Goal: Information Seeking & Learning: Learn about a topic

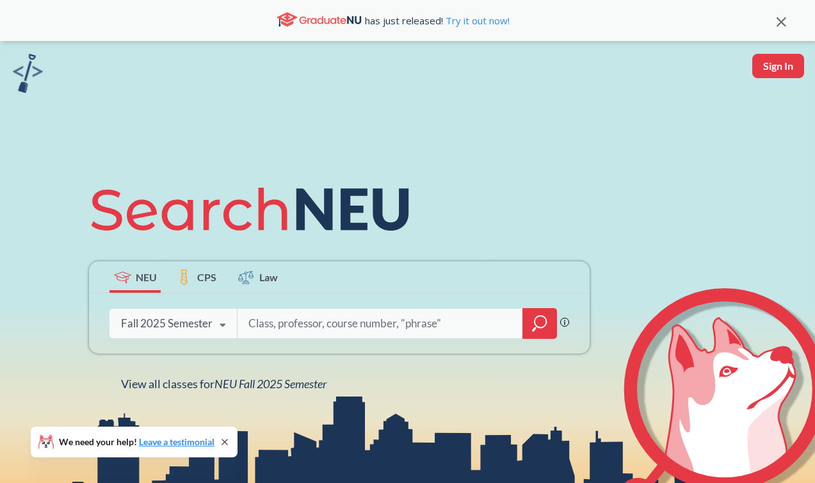
click at [273, 314] on input "search" at bounding box center [380, 323] width 266 height 27
click at [268, 317] on input "search" at bounding box center [380, 323] width 266 height 27
type input "Online"
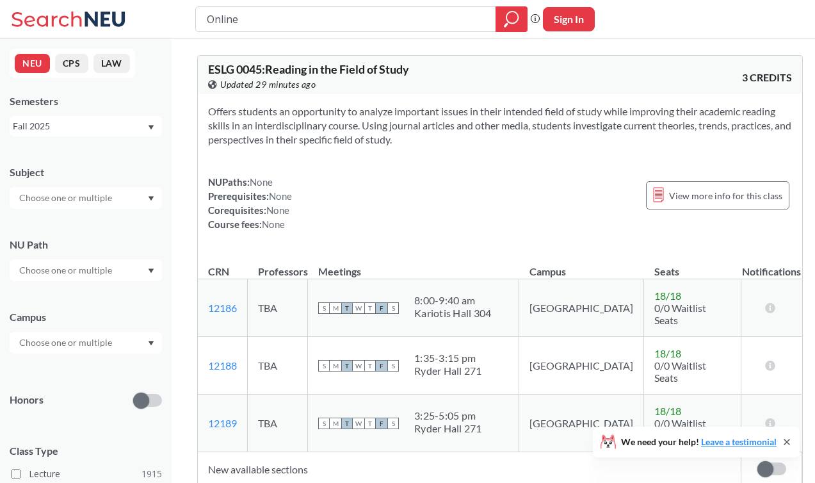
click at [298, 16] on input "Online" at bounding box center [346, 19] width 281 height 22
type input "CS"
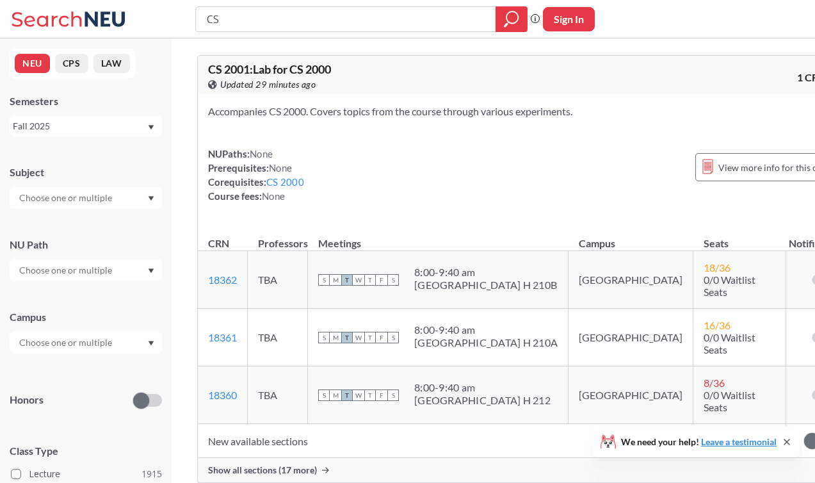
click at [111, 193] on input "text" at bounding box center [67, 197] width 108 height 15
click at [80, 220] on div "CS ( 115 )" at bounding box center [89, 220] width 145 height 14
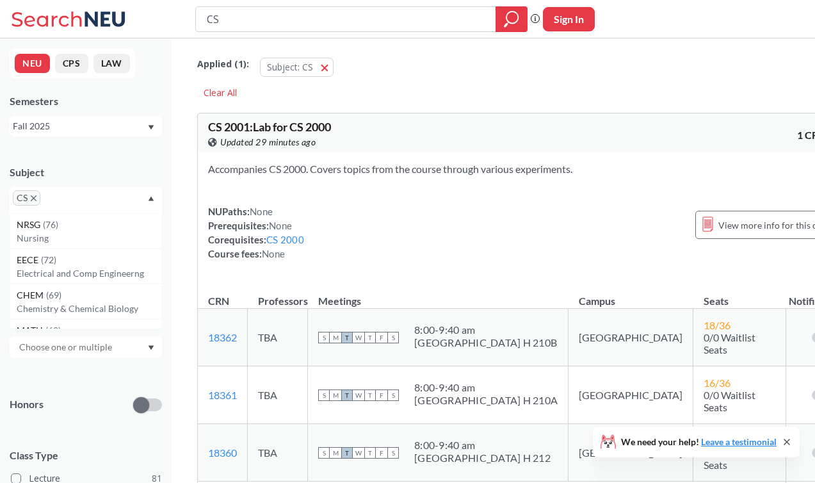
click at [109, 163] on div "Subject CS NRSG ( 76 ) Nursing EECE ( 72 ) Electrical and Comp Engineerng CHEM …" at bounding box center [86, 182] width 152 height 61
click at [80, 268] on input "text" at bounding box center [67, 274] width 108 height 15
click at [94, 252] on div "NU Path" at bounding box center [86, 249] width 152 height 14
click at [85, 339] on input "text" at bounding box center [67, 346] width 108 height 15
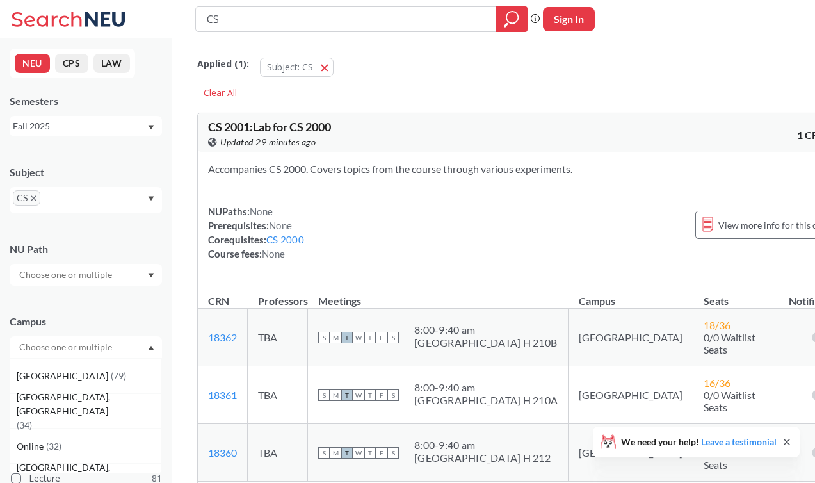
click at [102, 315] on div "Campus" at bounding box center [86, 321] width 152 height 14
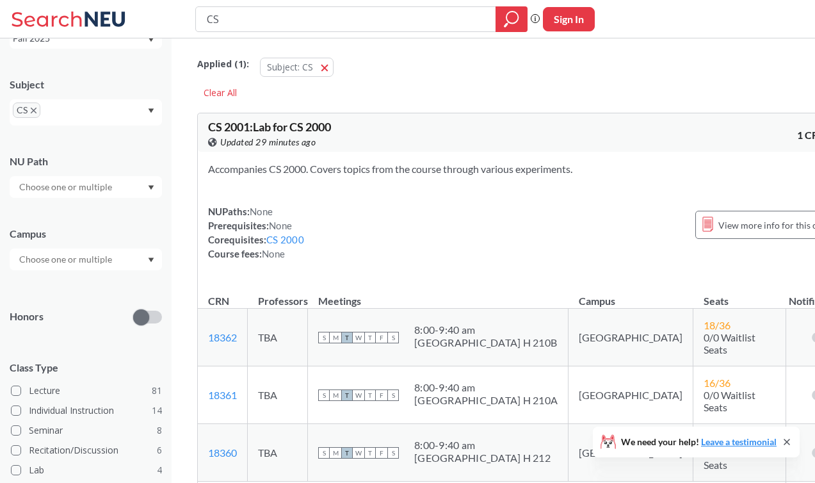
scroll to position [88, 0]
click at [101, 261] on input "text" at bounding box center [67, 258] width 108 height 15
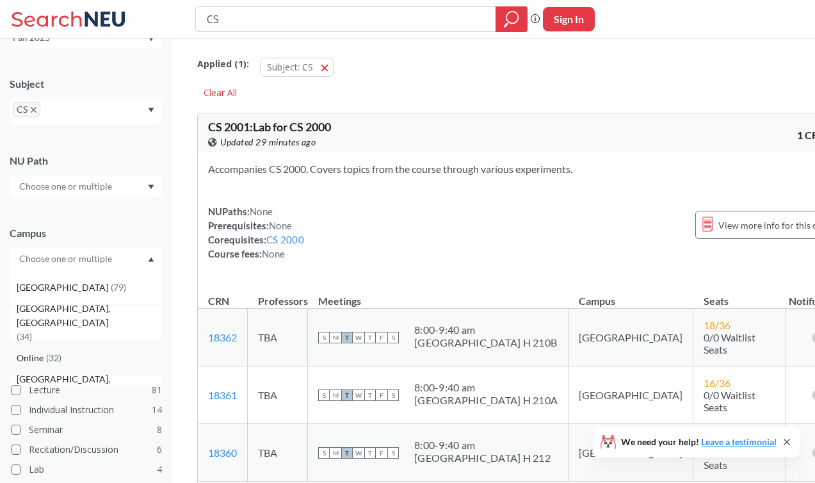
click at [93, 350] on div "Online ( 32 )" at bounding box center [86, 357] width 152 height 35
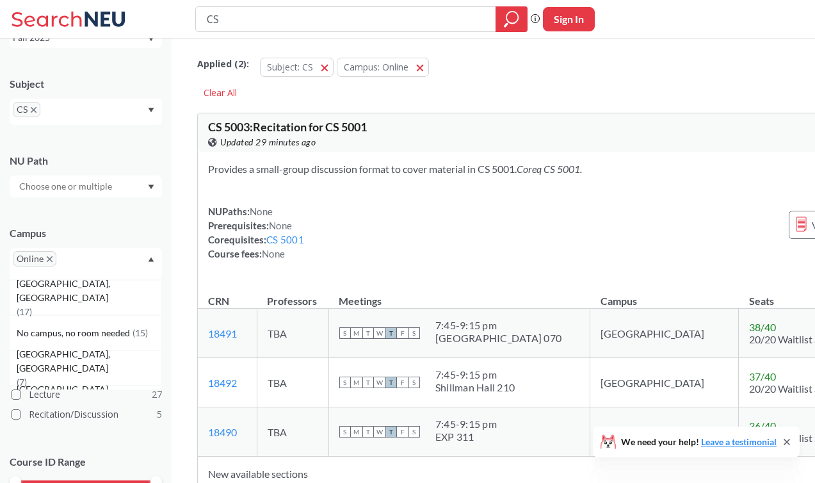
scroll to position [202, 0]
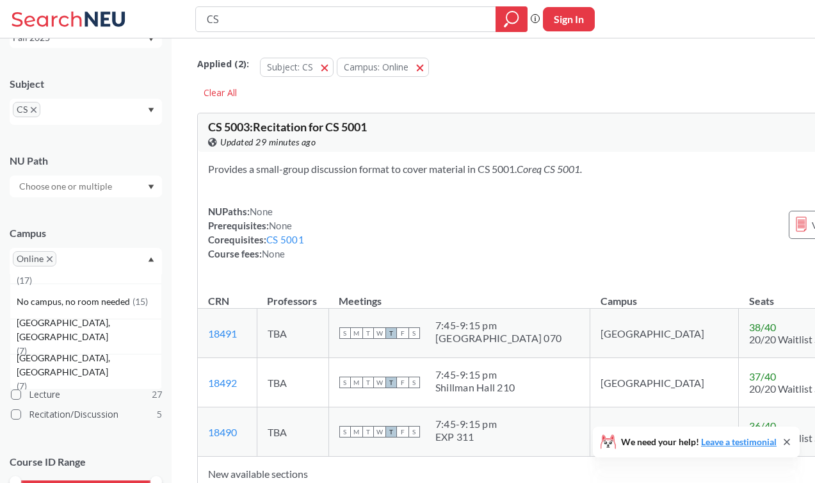
click at [155, 443] on div "Course ID Range 1000 2000 3000 4000 5000 6000 7000 8000" at bounding box center [86, 488] width 152 height 93
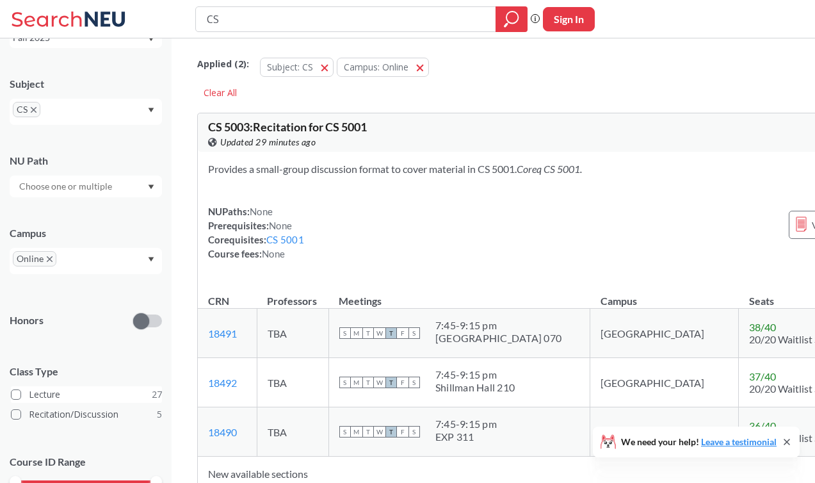
click at [49, 399] on label "Lecture 27" at bounding box center [86, 394] width 151 height 17
click at [39, 398] on input "Lecture 27" at bounding box center [34, 392] width 10 height 10
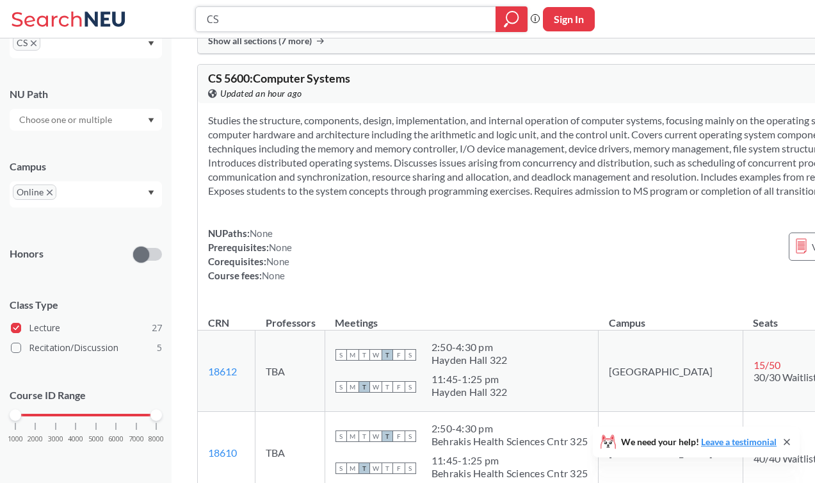
scroll to position [7001, 0]
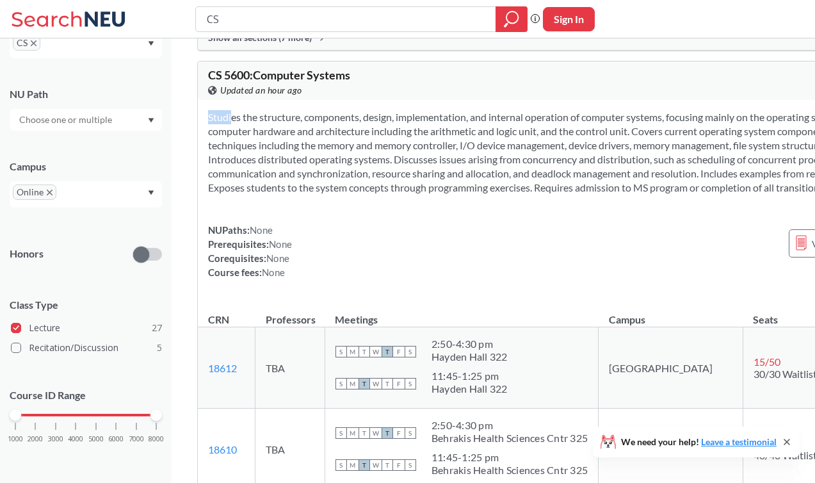
drag, startPoint x: 633, startPoint y: 399, endPoint x: 180, endPoint y: 278, distance: 468.7
copy section
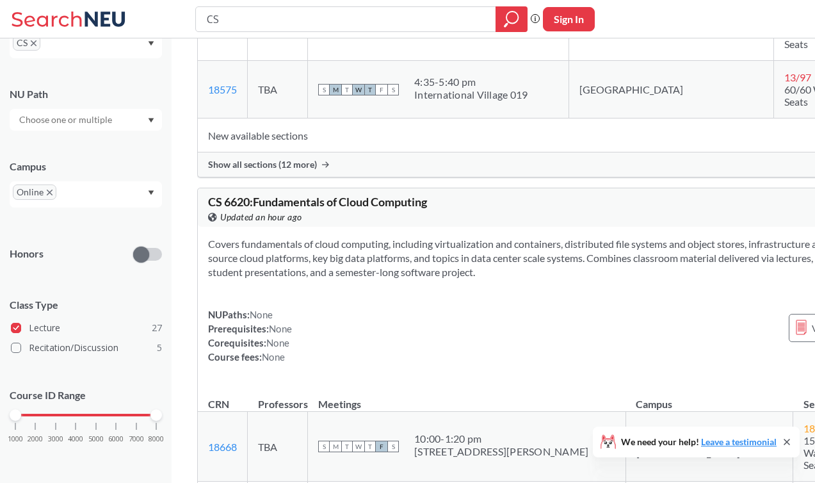
scroll to position [10796, 0]
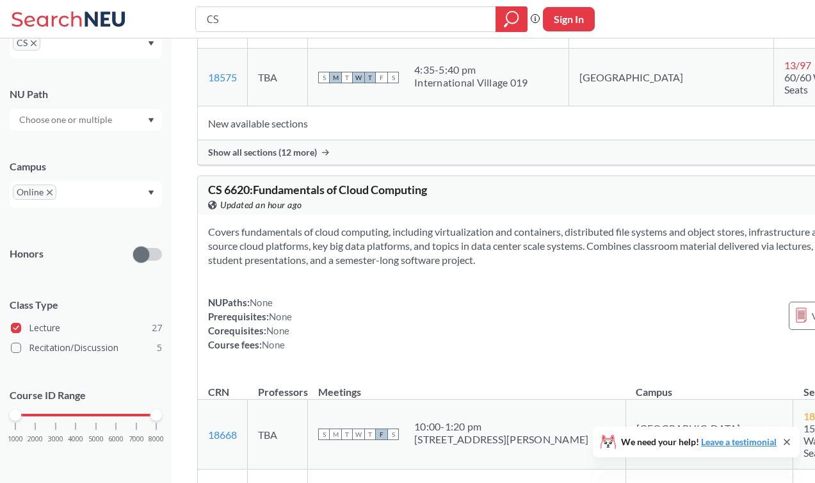
drag, startPoint x: 448, startPoint y: 344, endPoint x: 316, endPoint y: 339, distance: 132.6
click at [316, 49] on td "See syllabus" at bounding box center [438, 20] width 261 height 58
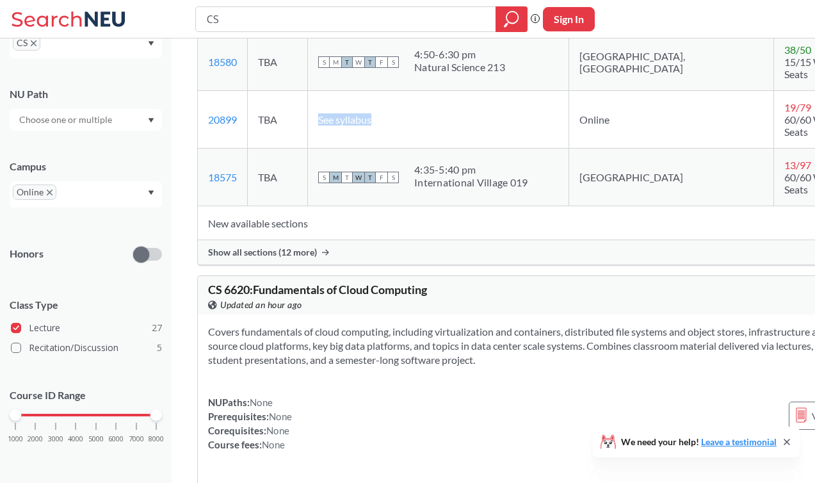
scroll to position [10647, 0]
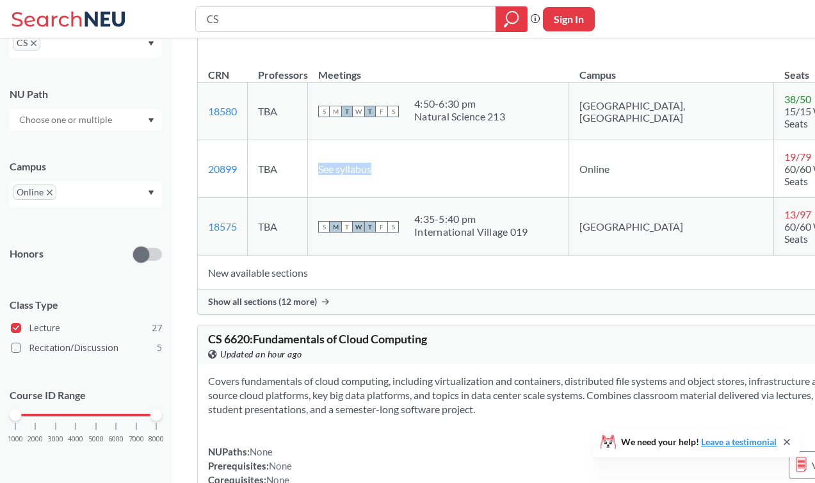
drag, startPoint x: 305, startPoint y: 360, endPoint x: 188, endPoint y: 195, distance: 203.0
copy div "Introduces relational database management systems as a class of software system…"
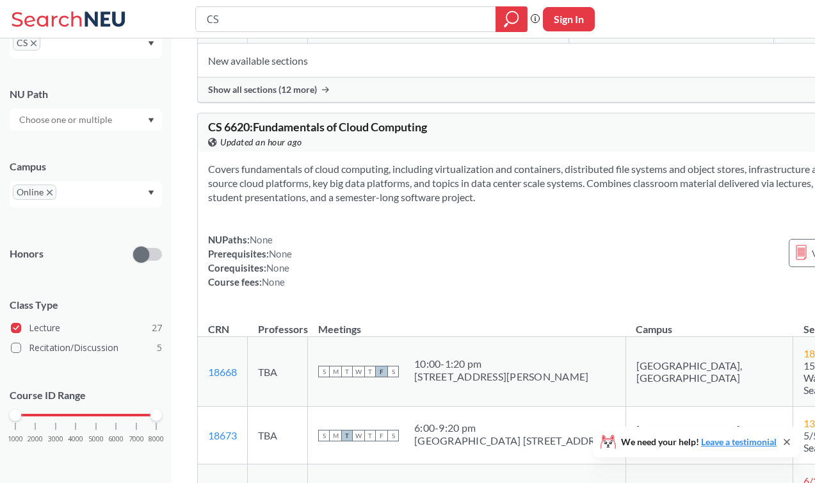
scroll to position [10862, 0]
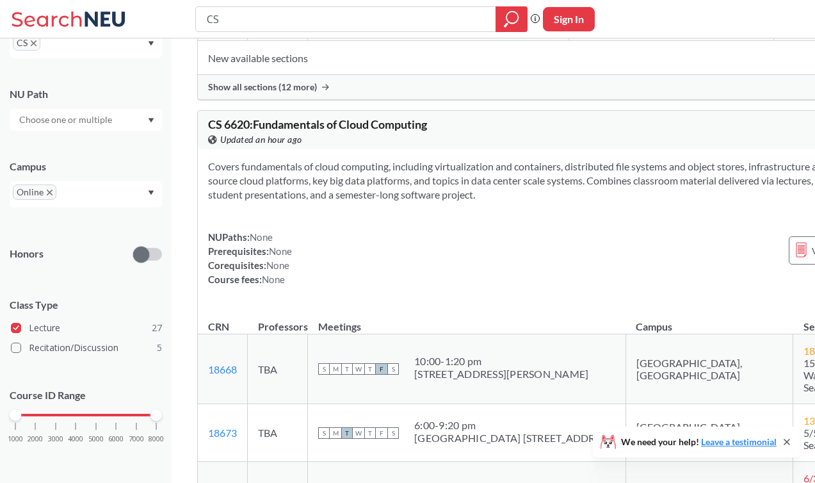
click at [271, 93] on span "Show all sections (12 more)" at bounding box center [262, 87] width 109 height 12
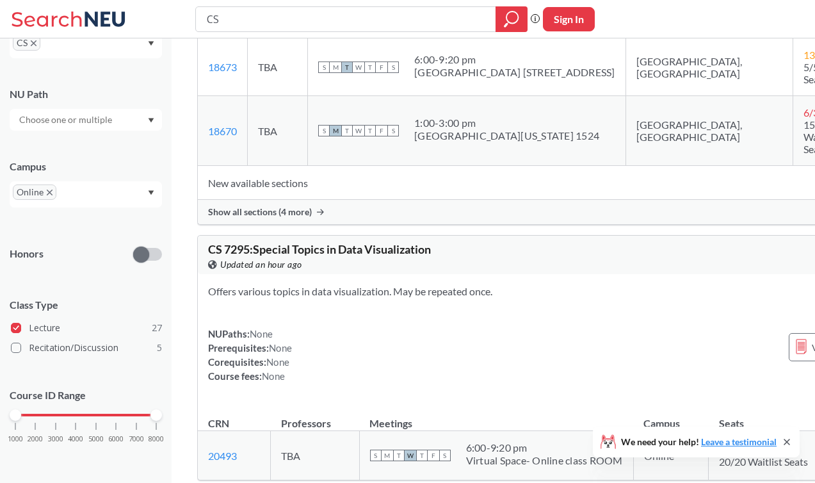
scroll to position [12107, 0]
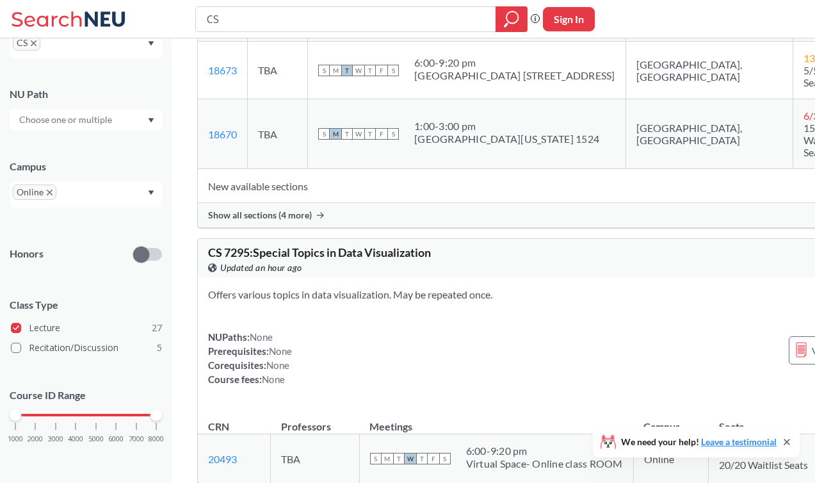
drag, startPoint x: 203, startPoint y: 127, endPoint x: 377, endPoint y: 183, distance: 182.8
copy section
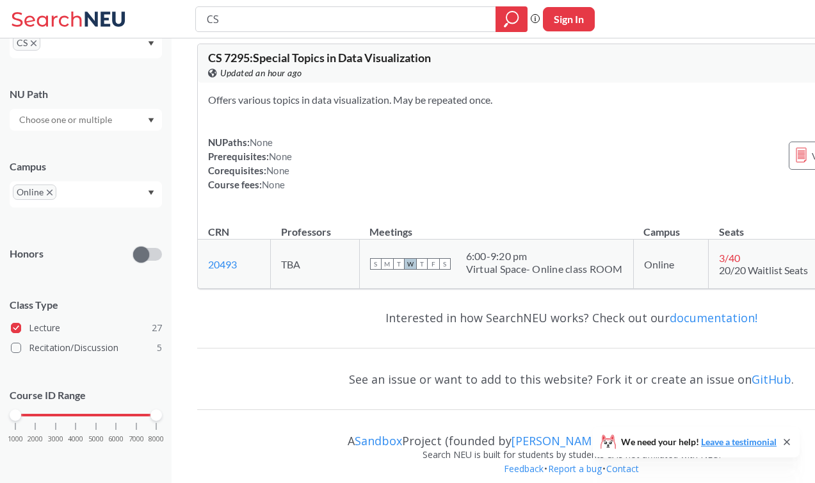
scroll to position [12346, 0]
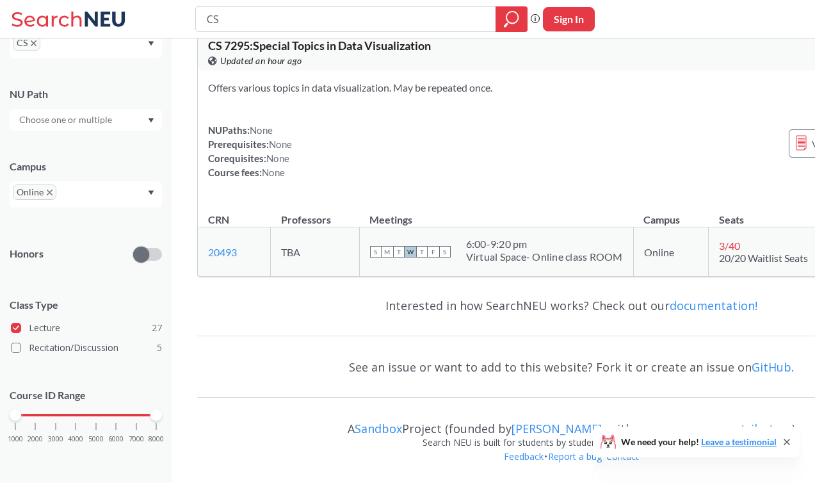
click at [300, 14] on span "Show all sections (4 more)" at bounding box center [260, 9] width 104 height 12
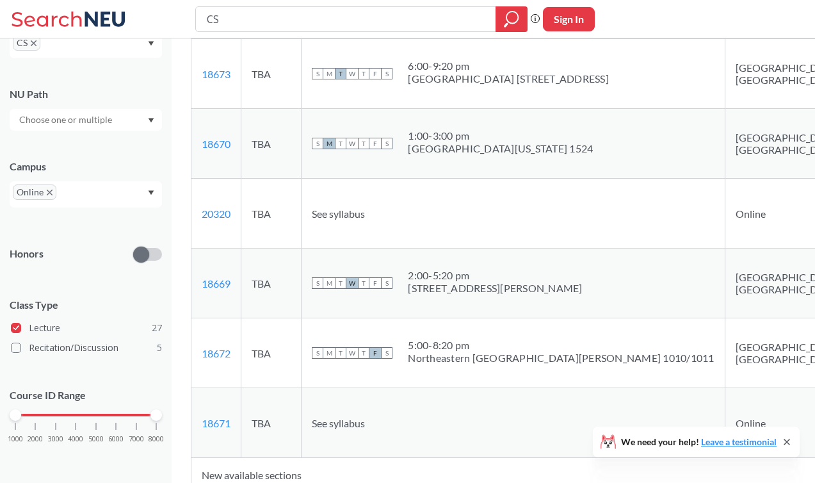
scroll to position [12026, 0]
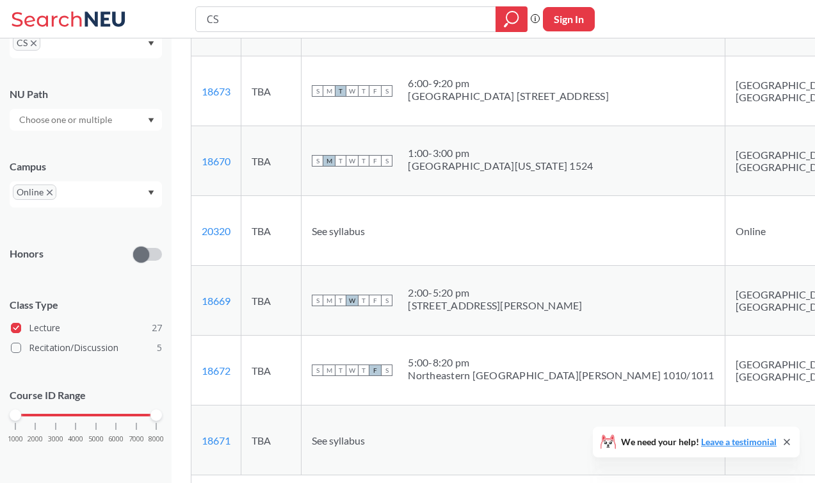
drag, startPoint x: 439, startPoint y: 165, endPoint x: 257, endPoint y: 172, distance: 182.0
copy span "Fundamentals of Cloud Computing"
click at [197, 168] on div "CS 6620 : Fundamentals of Cloud Computing View this course on Banner. Updated a…" at bounding box center [579, 147] width 776 height 771
drag, startPoint x: 206, startPoint y: 168, endPoint x: 437, endPoint y: 163, distance: 231.2
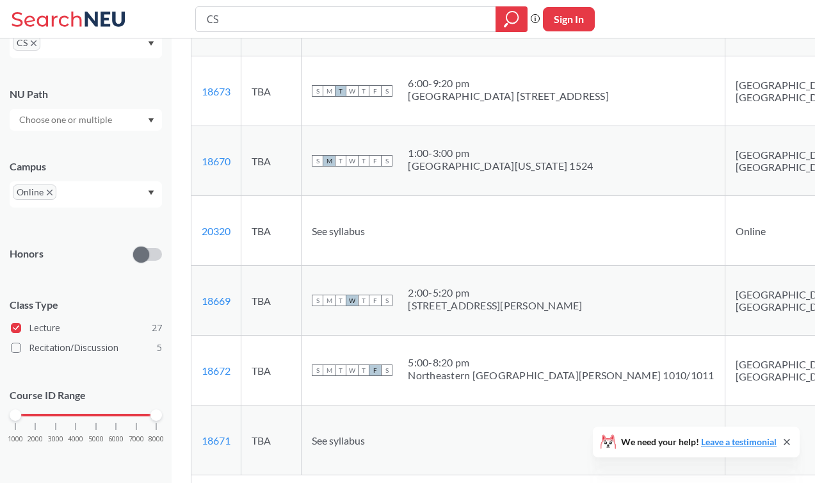
copy span "CS 6620 : Fundamentals of Cloud Computing"
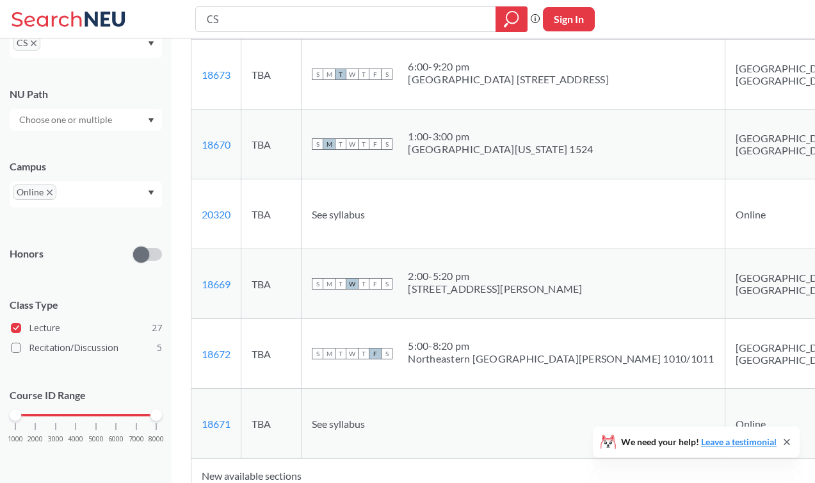
scroll to position [11983, 0]
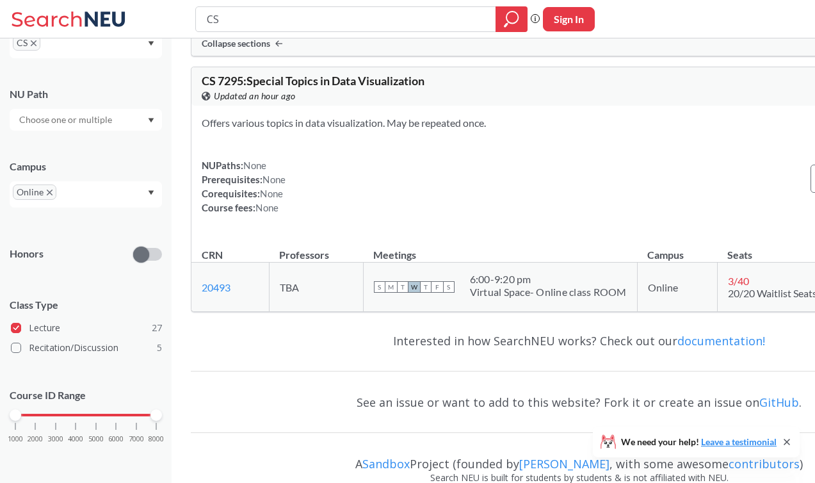
scroll to position [12501, 0]
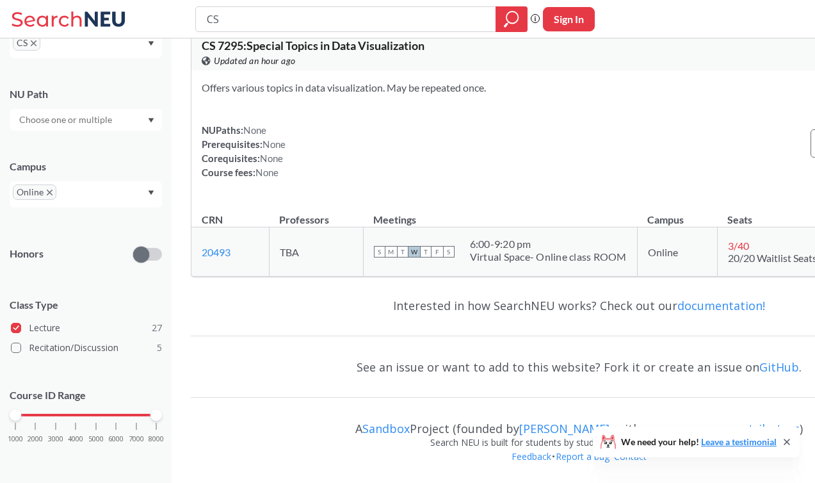
drag, startPoint x: 243, startPoint y: 172, endPoint x: 205, endPoint y: 172, distance: 37.8
copy link "20320"
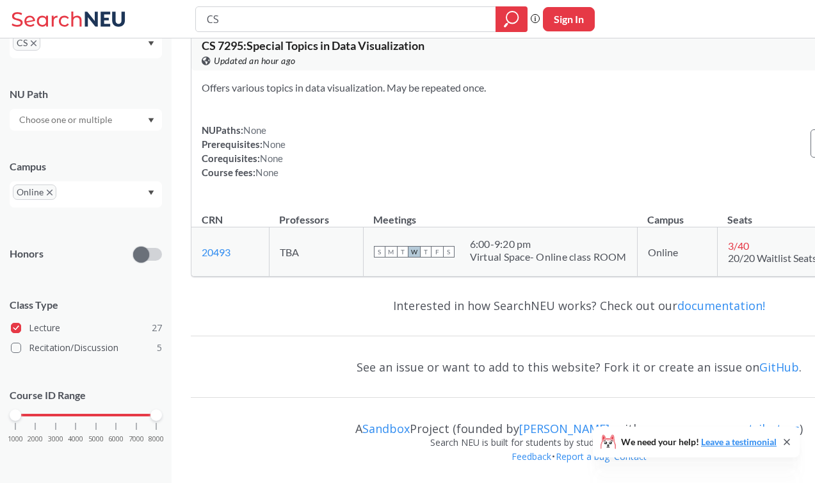
scroll to position [14760, 0]
drag, startPoint x: 241, startPoint y: 310, endPoint x: 200, endPoint y: 307, distance: 41.1
copy link "18671"
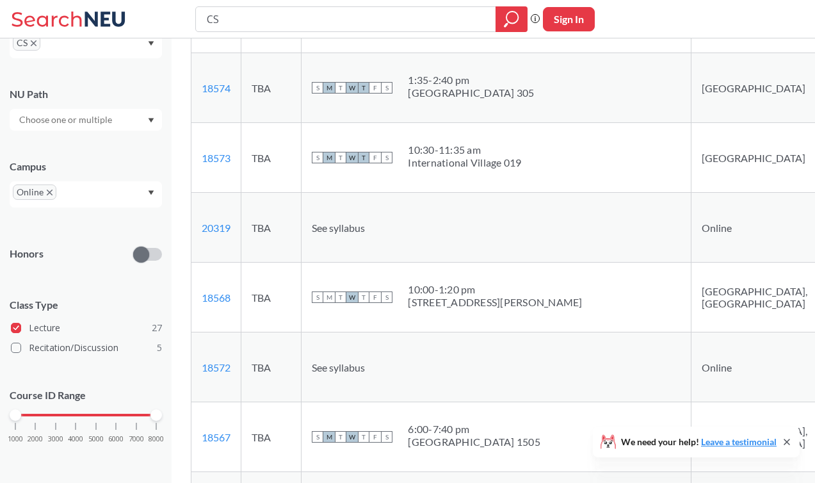
scroll to position [12886, 0]
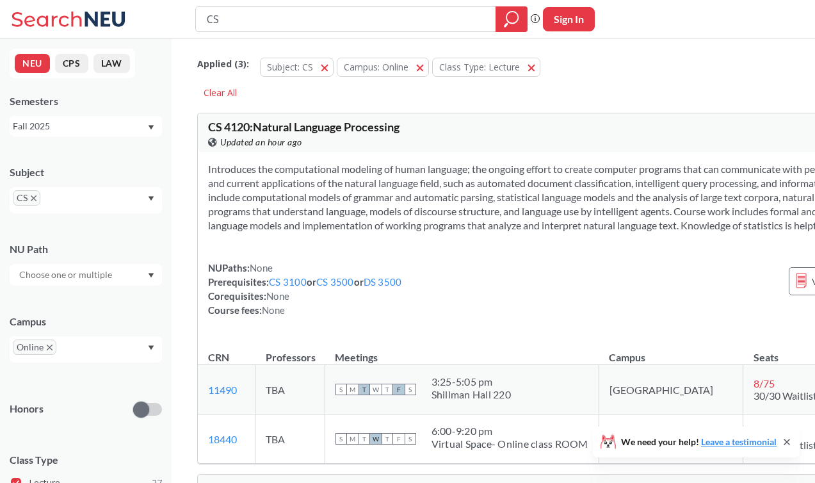
click at [383, 24] on input "CS" at bounding box center [346, 19] width 281 height 22
type input "https://searchneu.com/NEU/202610/search/CS?campus=Online&classType=Lecture&subj…"
type input "18576"
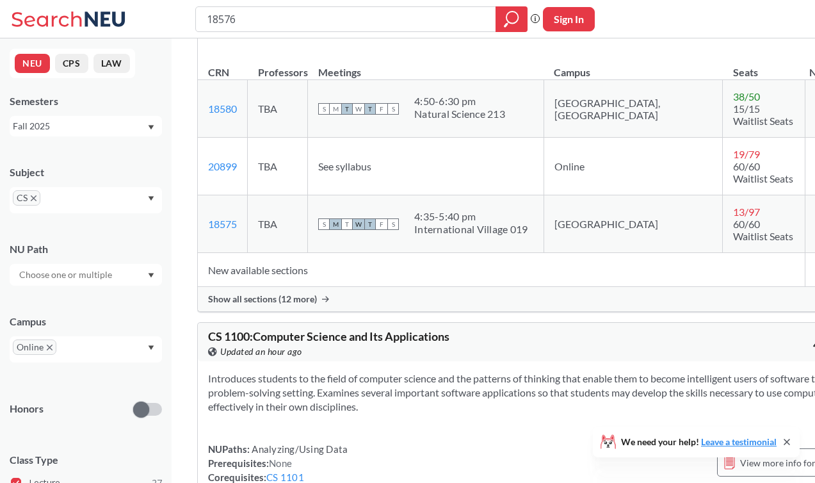
scroll to position [278, 0]
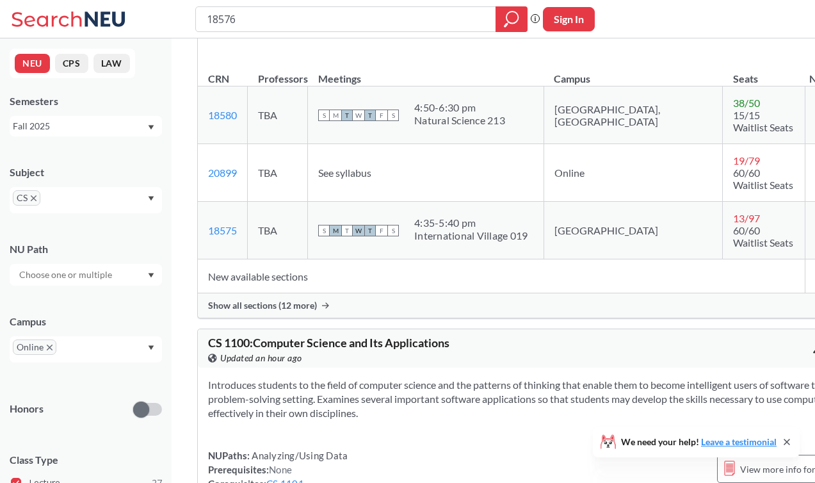
click at [289, 318] on div "Show all sections (12 more)" at bounding box center [535, 305] width 675 height 24
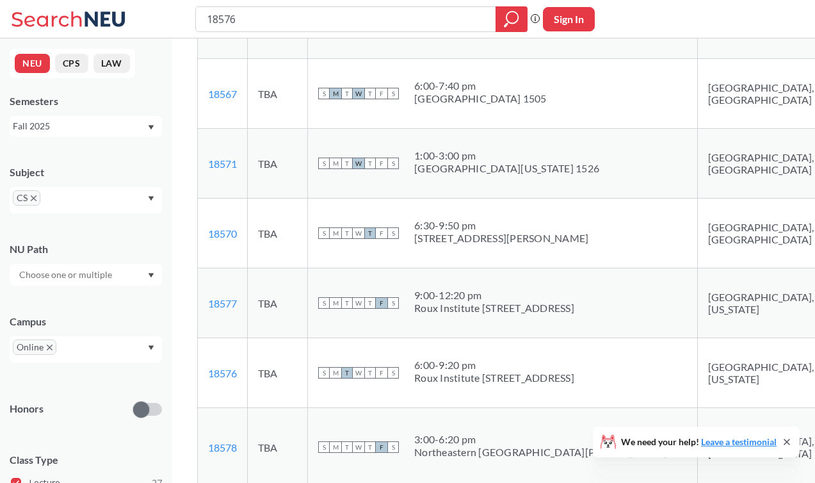
scroll to position [935, 0]
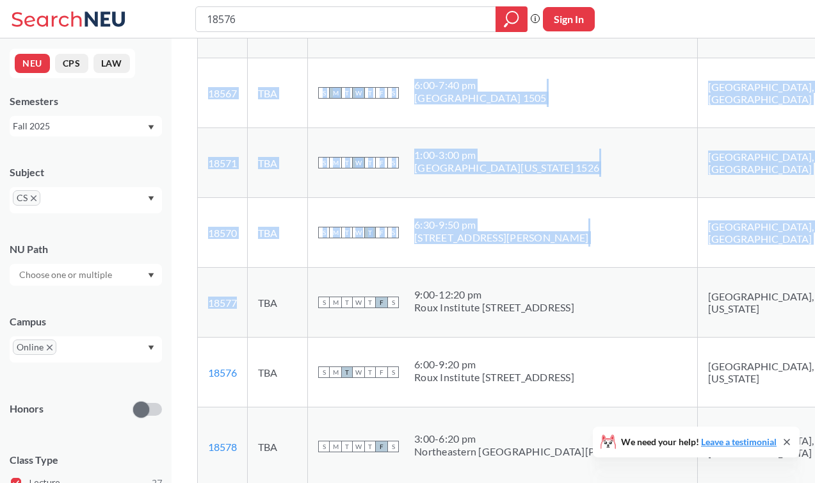
drag, startPoint x: 244, startPoint y: 319, endPoint x: 189, endPoint y: 321, distance: 55.1
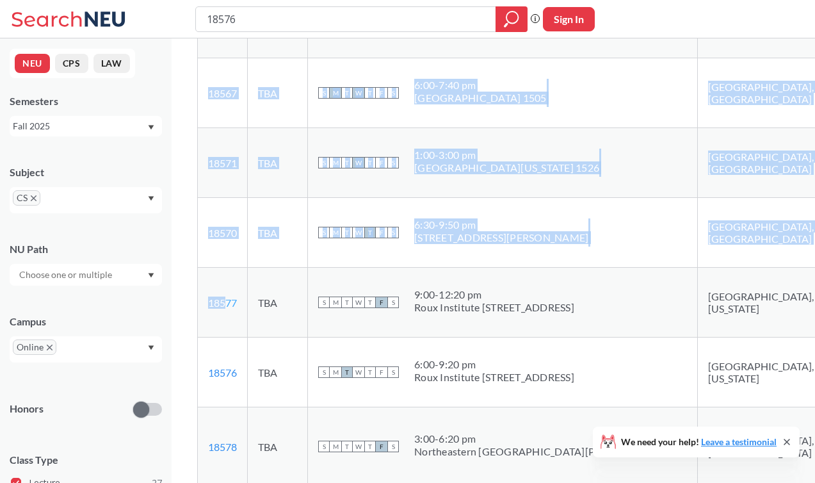
drag, startPoint x: 191, startPoint y: 316, endPoint x: 226, endPoint y: 318, distance: 34.6
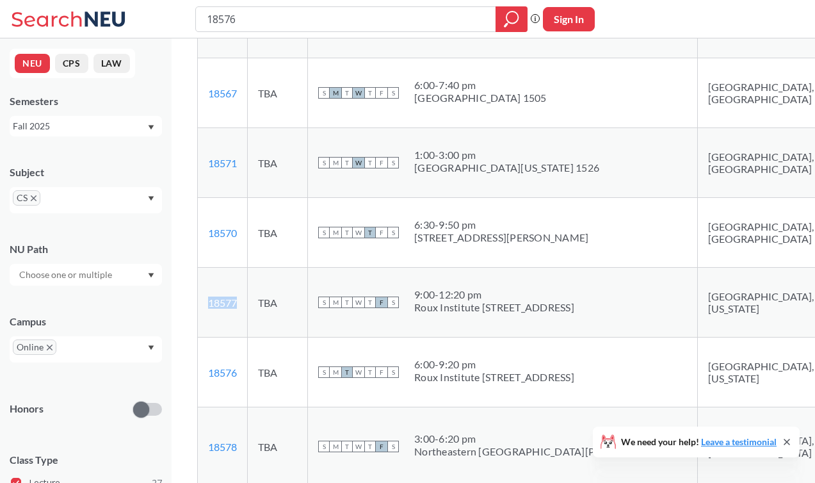
drag, startPoint x: 241, startPoint y: 316, endPoint x: 207, endPoint y: 318, distance: 34.0
click at [207, 318] on td "18577 View this section on Banner." at bounding box center [223, 303] width 50 height 70
copy link "18577"
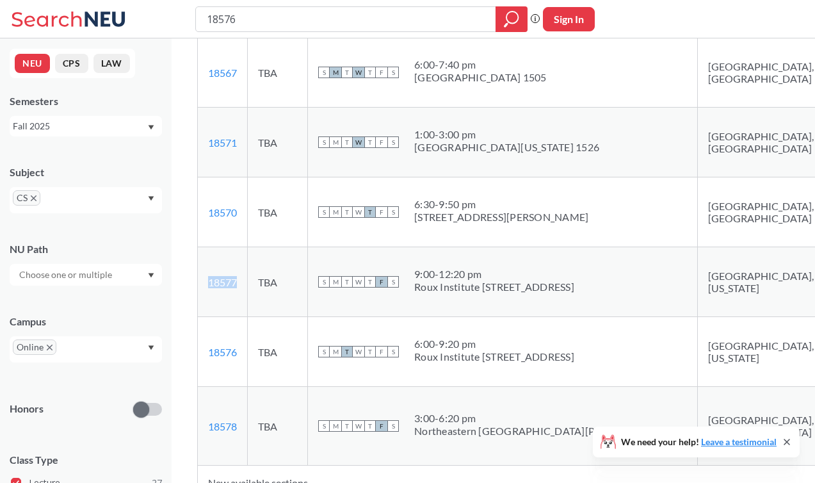
scroll to position [958, 0]
